Goal: Obtain resource: Obtain resource

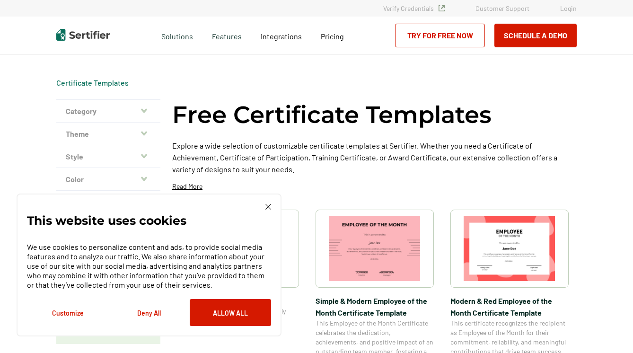
click at [147, 133] on icon "button" at bounding box center [144, 133] width 6 height 4
click at [89, 149] on p "Academic" at bounding box center [108, 149] width 85 height 9
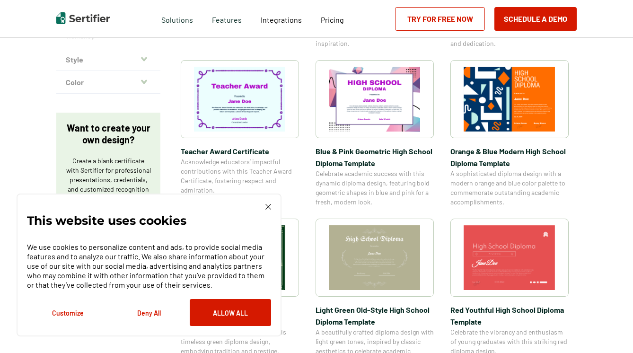
scroll to position [300, 0]
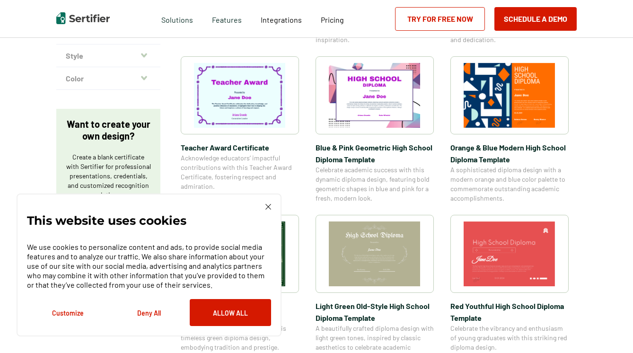
click at [233, 102] on img at bounding box center [240, 95] width 92 height 65
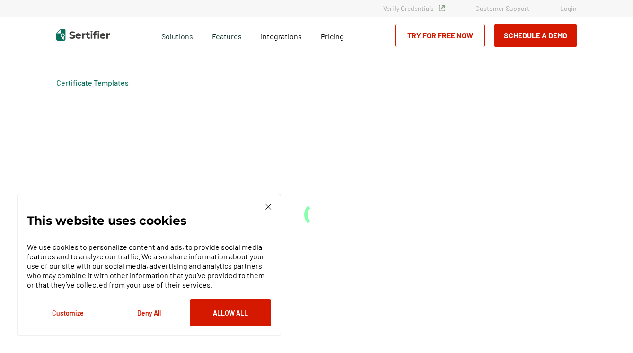
click at [233, 102] on div "Certificate Templates" at bounding box center [317, 203] width 568 height 298
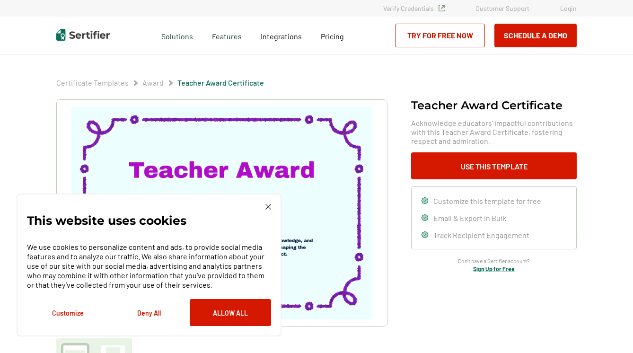
click at [194, 165] on img at bounding box center [221, 212] width 301 height 213
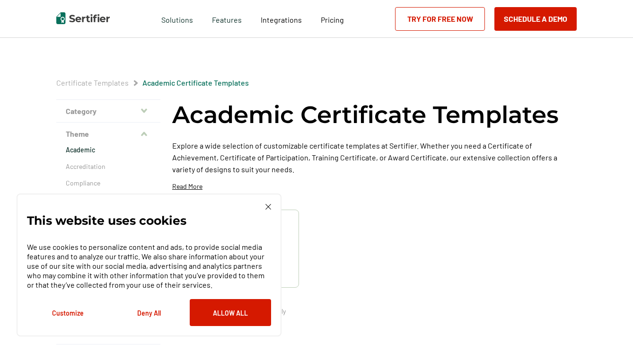
scroll to position [300, 0]
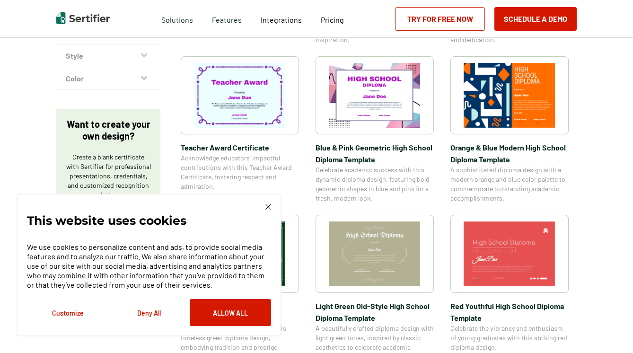
click at [104, 131] on p "Want to create your own design?" at bounding box center [108, 130] width 85 height 24
click at [85, 133] on p "Want to create your own design?" at bounding box center [108, 130] width 85 height 24
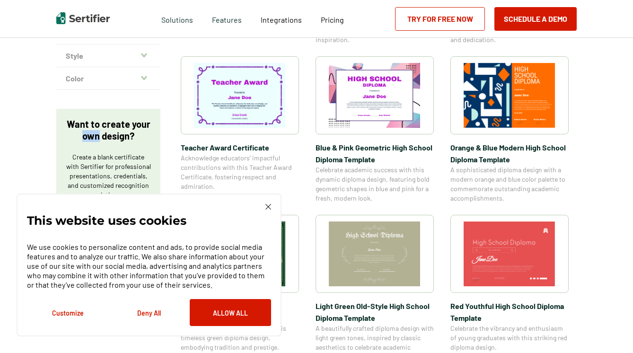
click at [147, 55] on icon "button" at bounding box center [144, 55] width 6 height 4
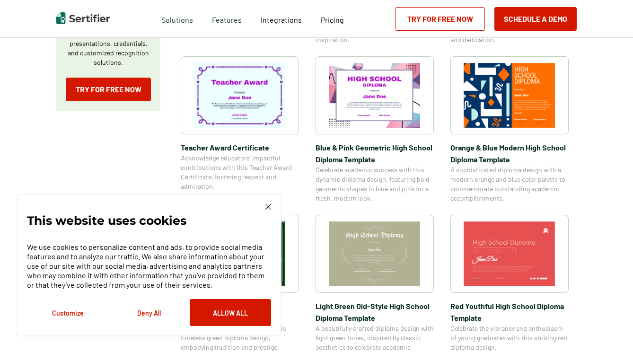
click at [63, 314] on button "Customize" at bounding box center [67, 312] width 81 height 27
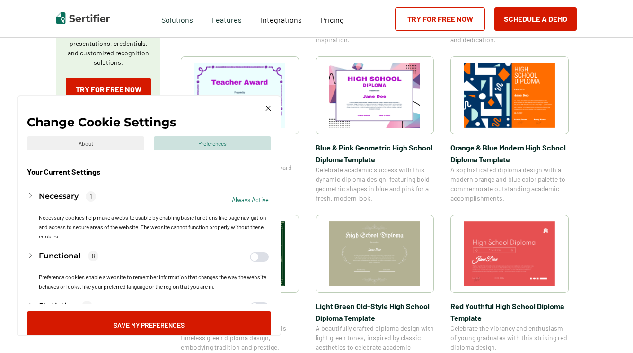
click at [268, 106] on img at bounding box center [268, 108] width 6 height 6
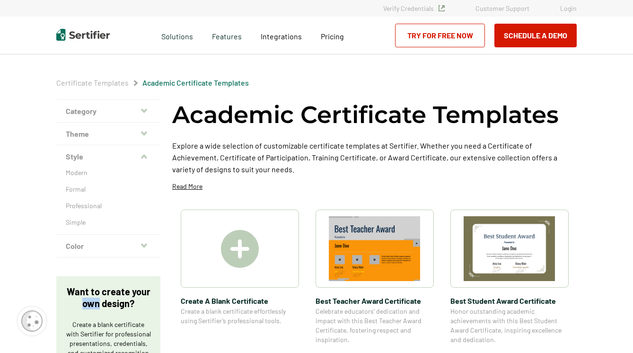
scroll to position [0, 0]
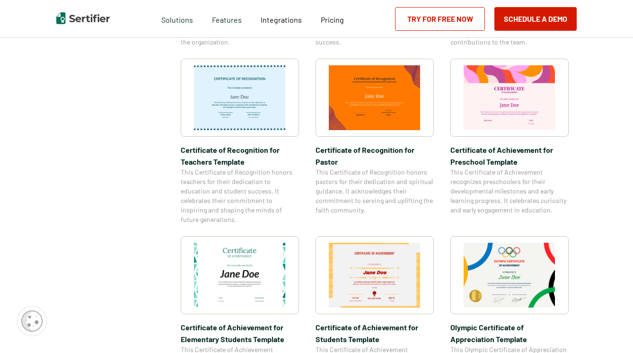
scroll to position [497, 0]
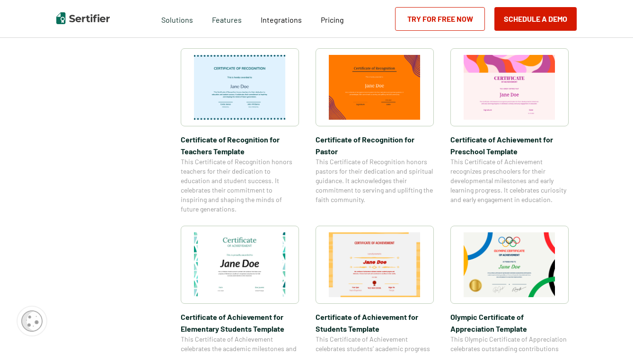
click at [402, 263] on img at bounding box center [375, 264] width 92 height 65
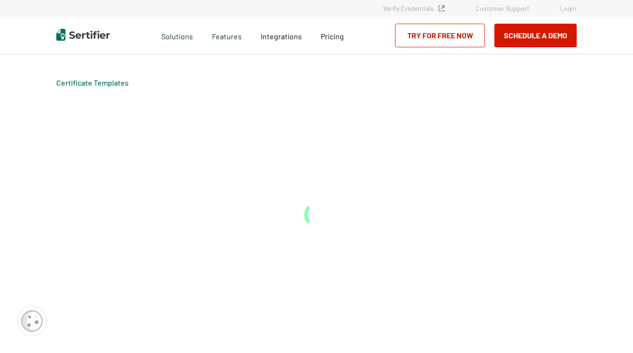
click at [402, 263] on div "Certificate Templates" at bounding box center [317, 203] width 568 height 298
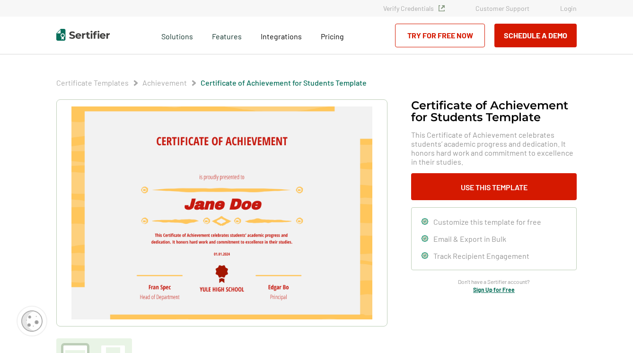
click at [201, 206] on img at bounding box center [221, 212] width 301 height 213
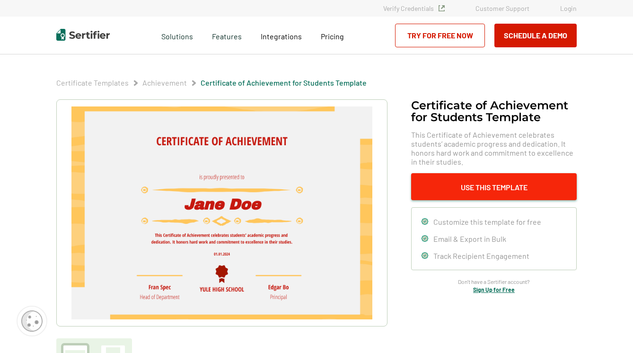
click at [477, 185] on button "Use This Template" at bounding box center [494, 186] width 166 height 27
